Goal: Task Accomplishment & Management: Complete application form

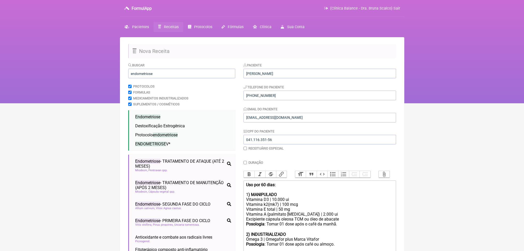
scroll to position [288, 0]
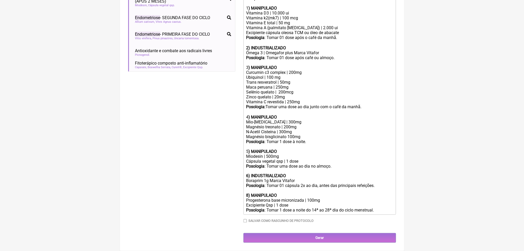
click at [285, 213] on div "Posologia : Tomar 1 dose a noite do 14ª ao 28ª dia do ciclo menstrual." at bounding box center [319, 210] width 147 height 5
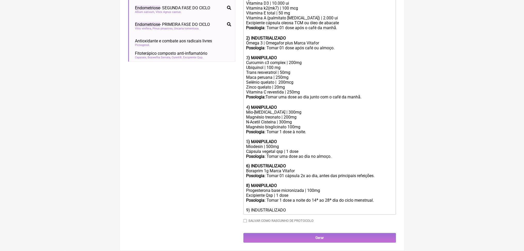
scroll to position [291, 0]
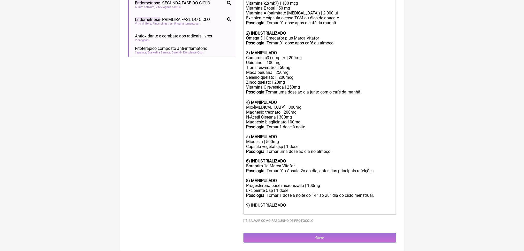
click at [279, 213] on div "Posologia : Tomar 1 dose a noite do 14ª ao 28ª dia do ciclo menstrual. 9) INDUS…" at bounding box center [319, 203] width 147 height 20
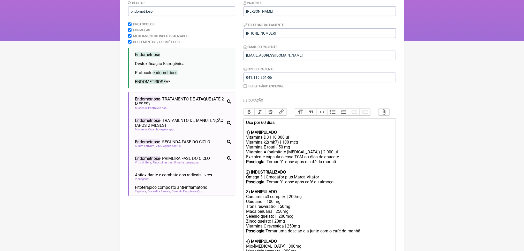
scroll to position [59, 0]
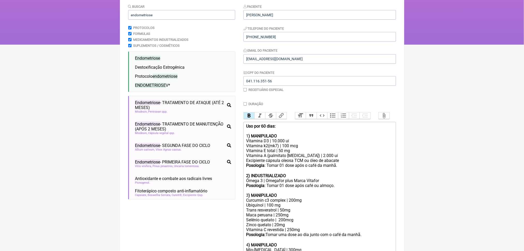
click at [252, 119] on button "Bold" at bounding box center [249, 115] width 11 height 7
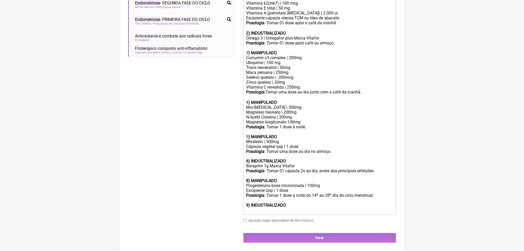
scroll to position [339, 0]
click at [340, 205] on trix-editor "Uso por 60 dias: 1 ) MANIPULADO Vitamina D3 | 10.000 ui Vitamina k2(mk7) | 100 …" at bounding box center [320, 97] width 153 height 236
click at [269, 203] on strong "9) INDUSTRIALIZADO" at bounding box center [266, 205] width 40 height 5
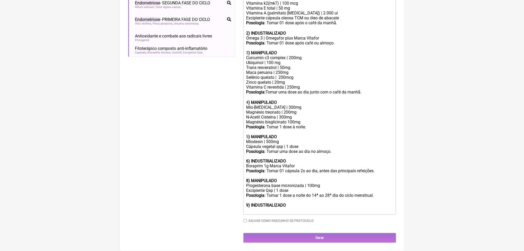
scroll to position [333, 0]
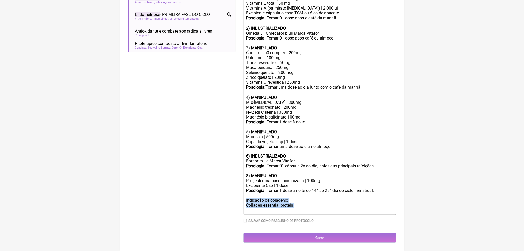
drag, startPoint x: 250, startPoint y: 200, endPoint x: 306, endPoint y: 217, distance: 58.6
click at [306, 215] on trix-editor "Uso por 60 dias: 1 ) MANIPULADO Vitamina D3 | 10.000 ui Vitamina k2(mk7) | 100 …" at bounding box center [320, 94] width 153 height 241
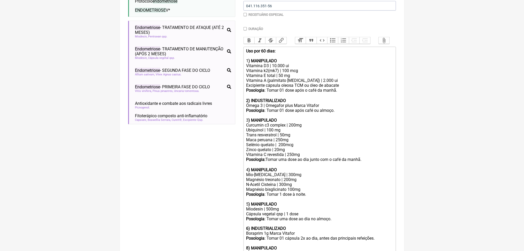
scroll to position [134, 0]
click at [332, 68] on div "Vitamina D3 | 10.000 ui" at bounding box center [319, 65] width 147 height 5
type trix-editor "<lor><ipsumd>Sit ame 58 cons:<ad></elitse><do></eiu><tem>5<incidi>) UTLABOREET<…"
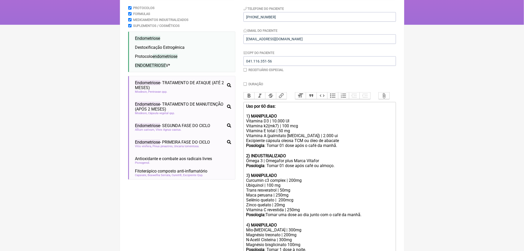
scroll to position [60, 0]
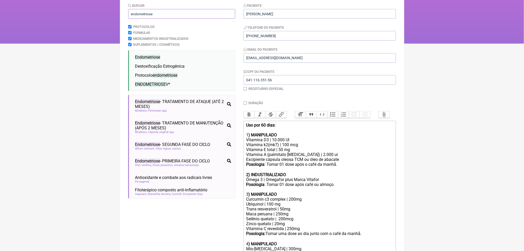
click at [155, 19] on input "endometriose" at bounding box center [181, 14] width 107 height 10
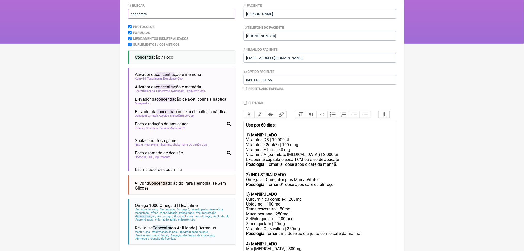
type input "concentra"
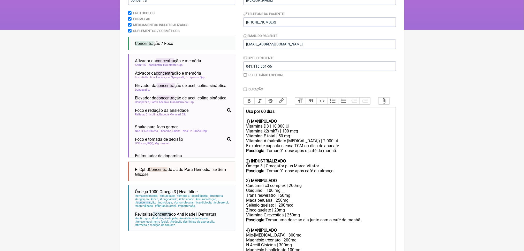
scroll to position [87, 0]
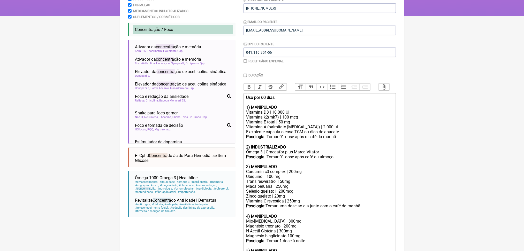
click at [169, 32] on span "Concentra ção / Foco" at bounding box center [154, 29] width 38 height 5
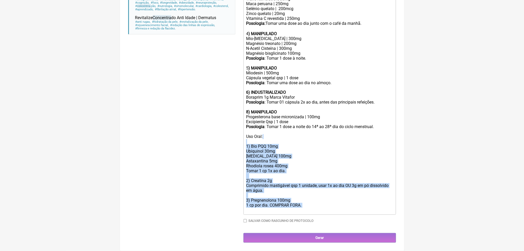
drag, startPoint x: 249, startPoint y: 109, endPoint x: 328, endPoint y: 204, distance: 123.9
click at [328, 204] on trix-editor "Uso por 60 dias: 1 ) MANIPULADO Vitamina D3 | 10.000 UI Vitamina k2(mk7) | 100 …" at bounding box center [320, 63] width 153 height 305
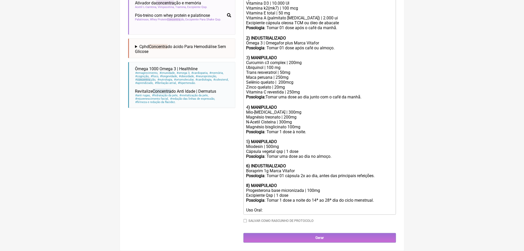
scroll to position [333, 0]
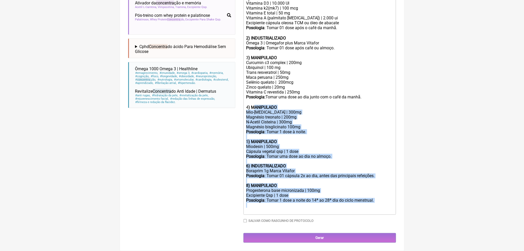
drag, startPoint x: 277, startPoint y: 203, endPoint x: 261, endPoint y: 56, distance: 147.4
click at [261, 56] on trix-editor "Uso por 60 dias: 1 ) MANIPULADO Vitamina D3 | 10.000 UI Vitamina k2(mk7) | 100 …" at bounding box center [320, 99] width 153 height 231
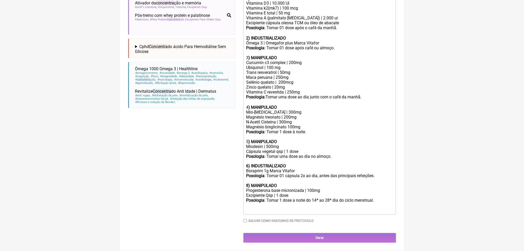
click at [287, 105] on div "Posologia: Tomar uma dose ao dia junto com o café da manhã. ㅤ" at bounding box center [319, 100] width 147 height 10
click at [287, 208] on div at bounding box center [319, 210] width 147 height 5
click at [251, 184] on strong "8) MANIPULADO" at bounding box center [261, 186] width 31 height 5
click at [292, 198] on div "Posologia : Tomar 1 dose a noite do 14ª ao 28ª dia do ciclo menstrual." at bounding box center [319, 203] width 147 height 10
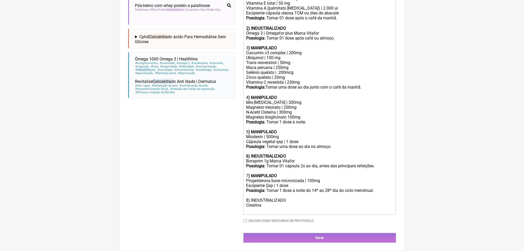
click at [285, 184] on div "Excipiente Qsp | 1 dose" at bounding box center [319, 186] width 147 height 5
copy div "|"
click at [274, 208] on div "Posologia : Tomar 1 dose a noite do 14ª ao 28ª dia do ciclo menstrual. 8) INDUS…" at bounding box center [319, 199] width 147 height 20
paste trix-editor "|"
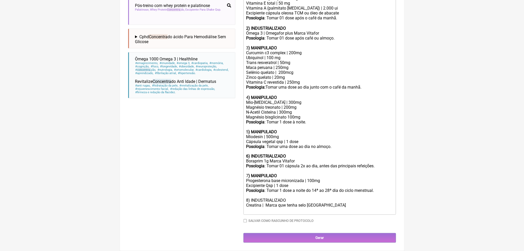
click at [300, 205] on div "Posologia : Tomar 1 dose a noite do 14ª ao 28ª dia do ciclo menstrual. 8) INDUS…" at bounding box center [319, 199] width 147 height 20
click at [358, 213] on div at bounding box center [319, 210] width 147 height 5
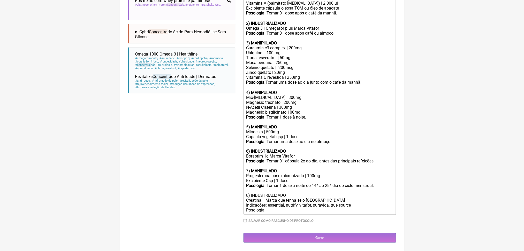
type trix-editor "<lor><ipsumd>Sit ame 58 cons:<ad></elitse><do></eiu><tem>5<incidi>) UTLABOREET<…"
click at [261, 213] on div "Indicações: essential, nutrify, vitafor, puravida, true source Posologia:" at bounding box center [319, 208] width 147 height 10
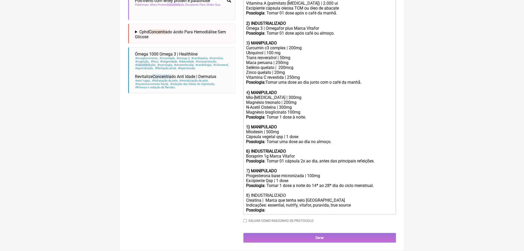
scroll to position [332, 0]
click at [272, 201] on div "Posologia : Tomar 1 dose a noite do 14ª ao 28ª dia do ciclo menstrual. 8) INDUS…" at bounding box center [319, 194] width 147 height 20
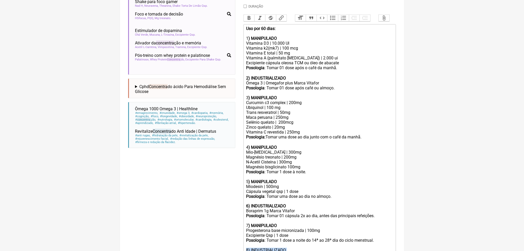
scroll to position [147, 0]
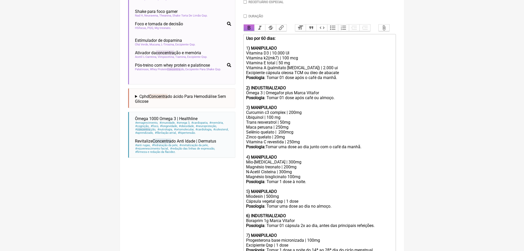
click at [250, 31] on button "Bold" at bounding box center [249, 28] width 11 height 7
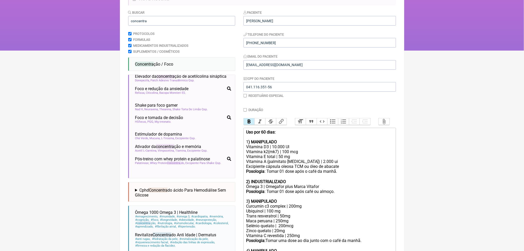
scroll to position [0, 0]
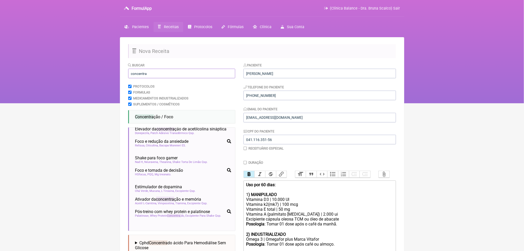
click at [143, 78] on input "concentra" at bounding box center [181, 74] width 107 height 10
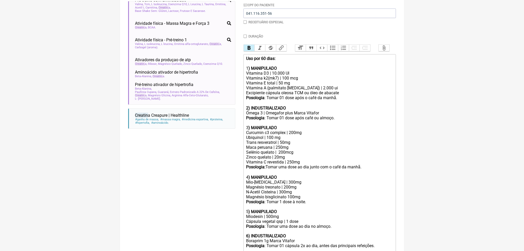
scroll to position [129, 0]
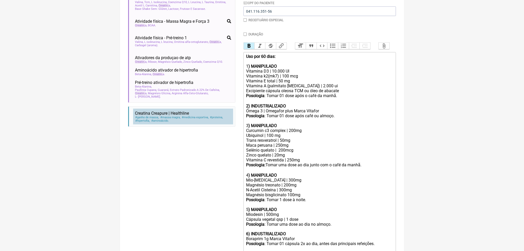
type input "creatin"
click at [183, 116] on span "Creatin a Creapure | Healthline" at bounding box center [162, 113] width 54 height 5
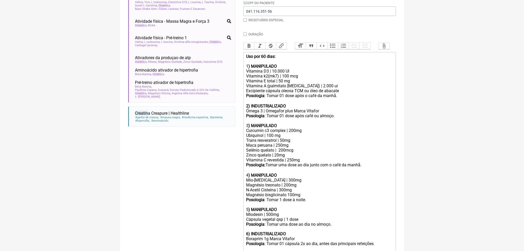
scroll to position [383, 0]
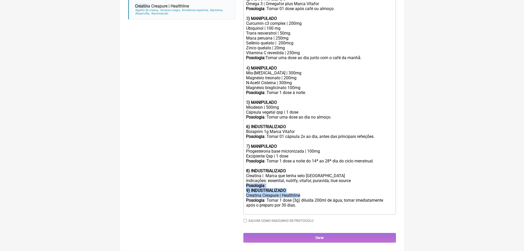
drag, startPoint x: 250, startPoint y: 171, endPoint x: 330, endPoint y: 179, distance: 80.8
click at [330, 179] on trix-editor "Uso por 60 dias: 1 ) MANIPULADO Vitamina D3 | 10.000 UI Vitamina k2(mk7) | 100 …" at bounding box center [320, 80] width 153 height 270
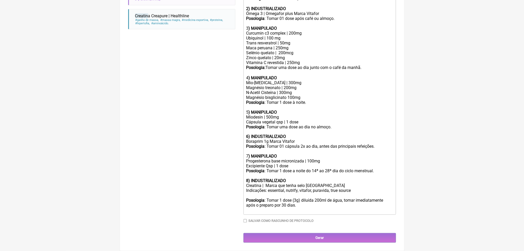
scroll to position [364, 0]
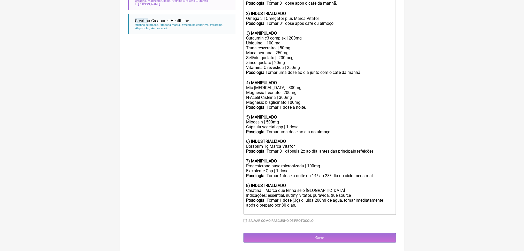
click at [314, 193] on div "Indicações: essential, nutrify, vitafor, puravida, true source" at bounding box center [319, 195] width 147 height 5
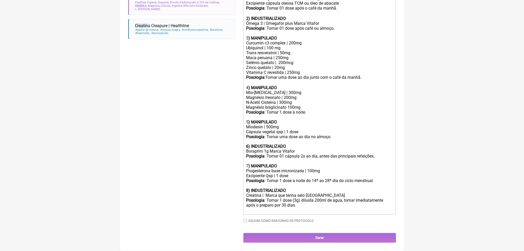
scroll to position [358, 0]
drag, startPoint x: 321, startPoint y: 195, endPoint x: 357, endPoint y: 193, distance: 36.0
click at [357, 198] on div "Posologia : Tomar 1 dose (3g) diluída 200ml de água, tomar imediatamente após o…" at bounding box center [319, 205] width 147 height 15
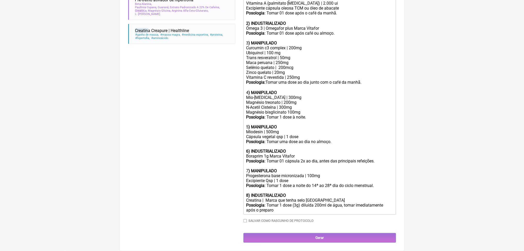
type trix-editor "<lor><ipsumd>Sit ame 58 cons:<ad></elitse><do></eiu><tem>5<incidi>) UTLABOREET<…"
click at [332, 237] on input "Gerar" at bounding box center [320, 239] width 153 height 10
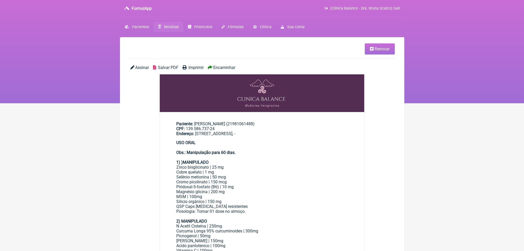
scroll to position [379, 0]
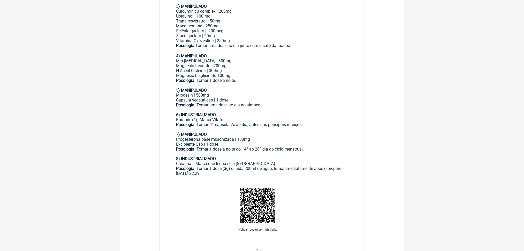
scroll to position [203, 0]
